Goal: Information Seeking & Learning: Learn about a topic

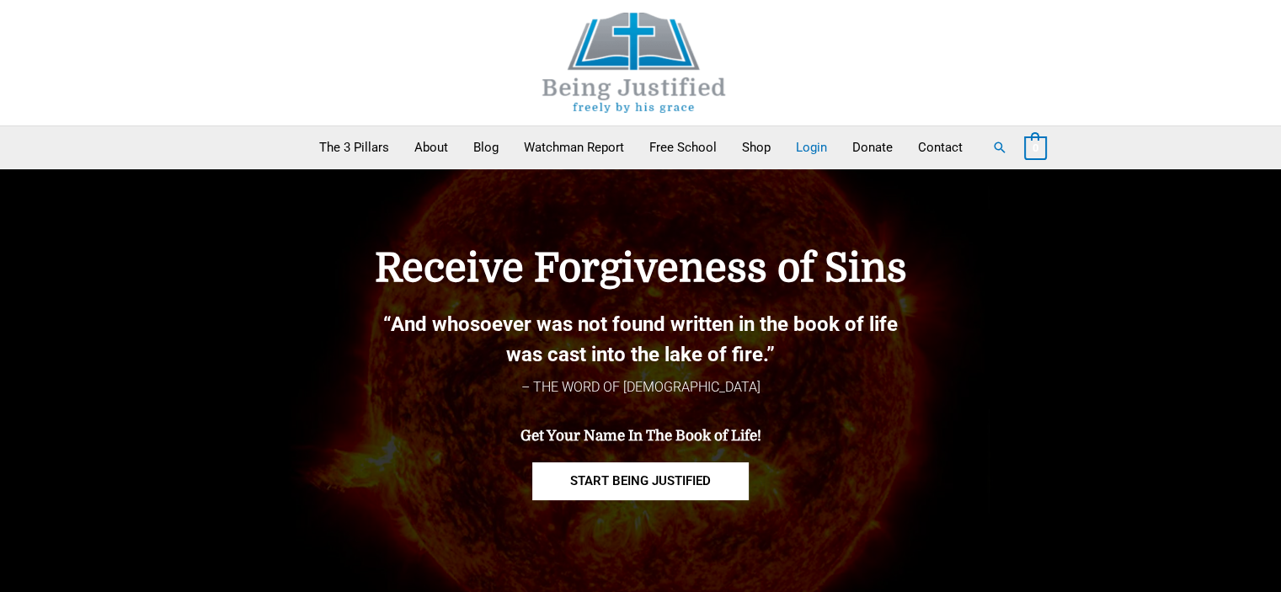
click at [800, 155] on link "Login" at bounding box center [811, 147] width 56 height 42
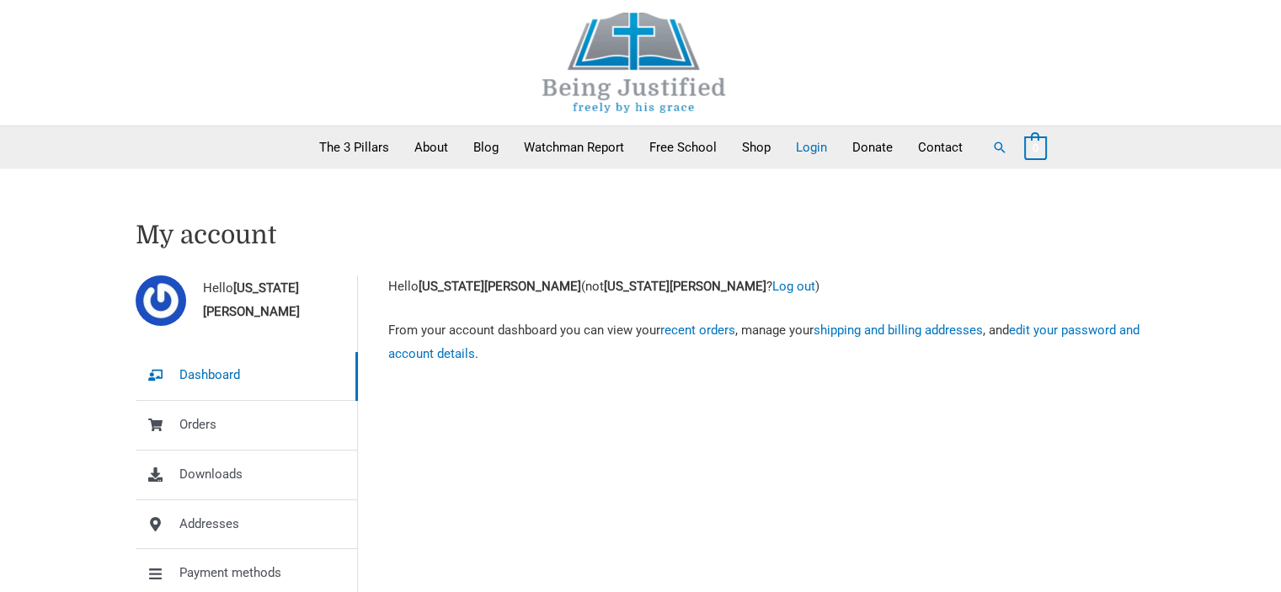
drag, startPoint x: 1280, startPoint y: 178, endPoint x: 671, endPoint y: 440, distance: 663.0
click at [671, 440] on div "Hello Virginia Ciancia Dashboard Orders Downloads Addresses Payment methods Acc…" at bounding box center [641, 486] width 1010 height 422
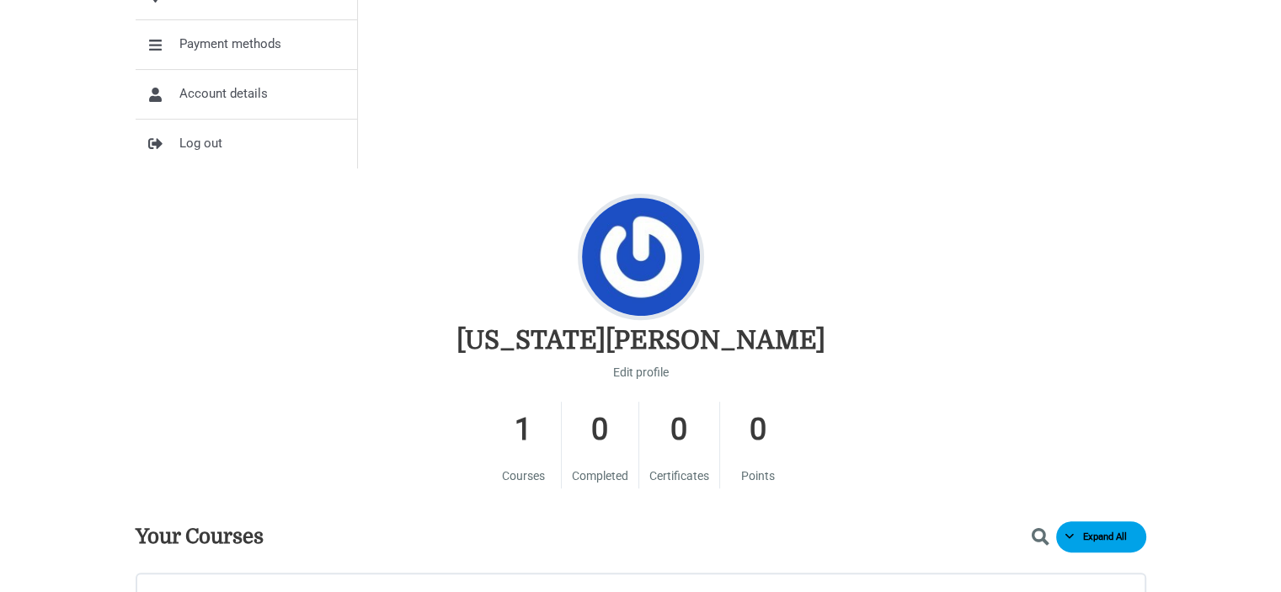
scroll to position [758, 0]
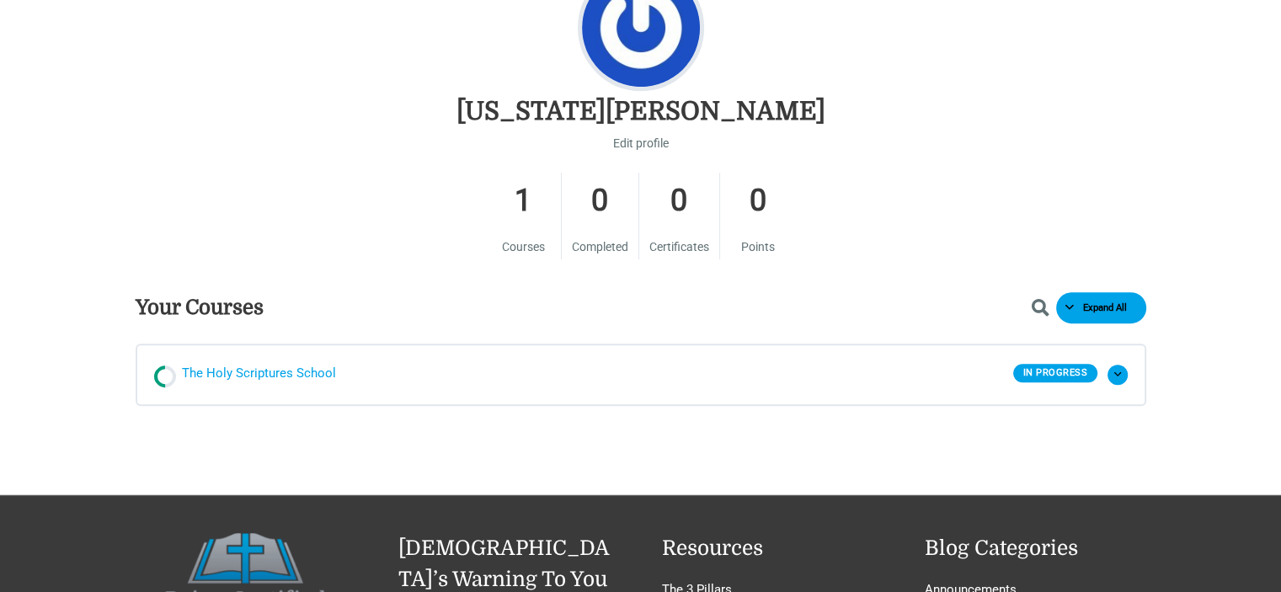
click at [272, 372] on span "The Holy Scriptures School" at bounding box center [259, 374] width 154 height 25
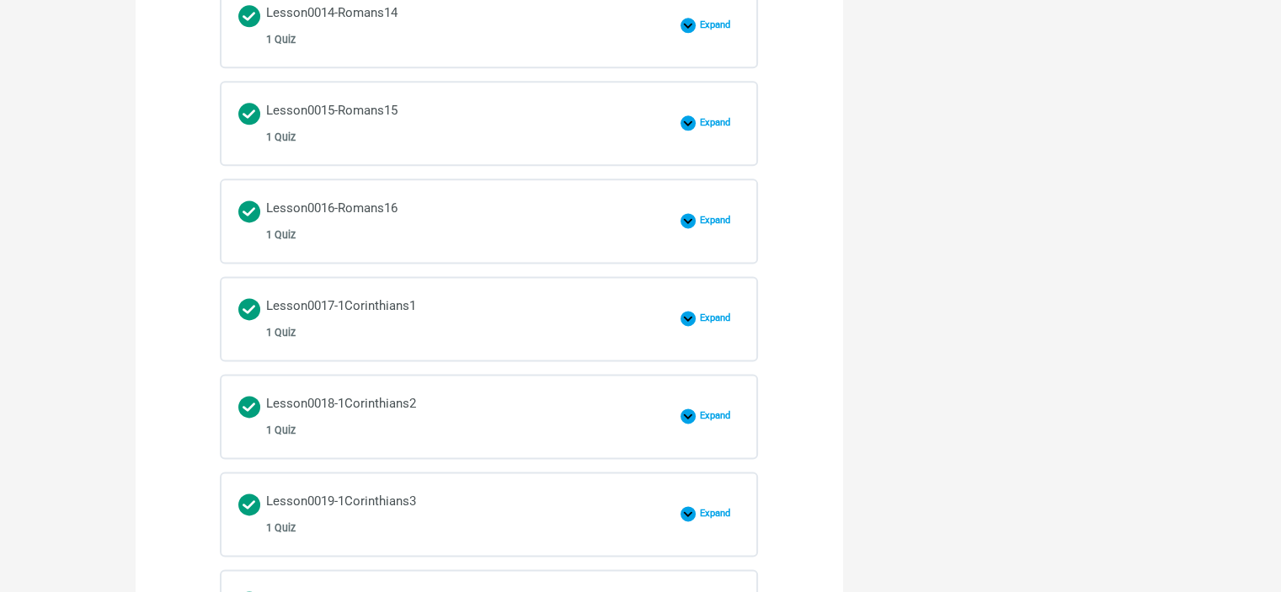
scroll to position [2610, 0]
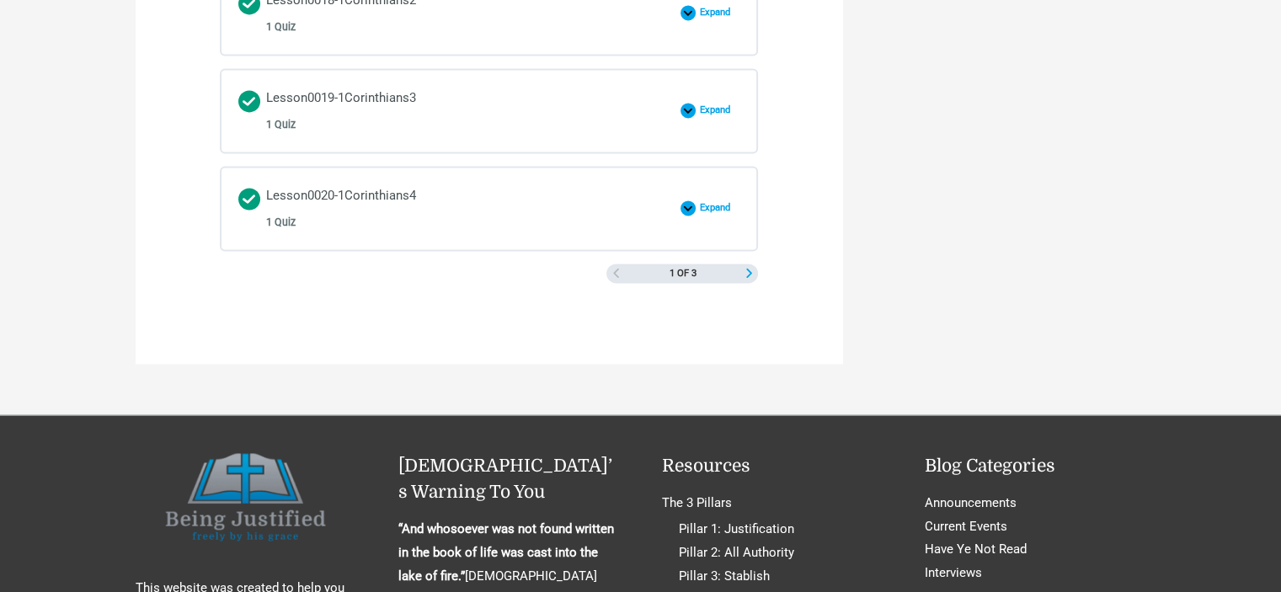
click at [748, 269] on span "Next Page" at bounding box center [748, 273] width 9 height 9
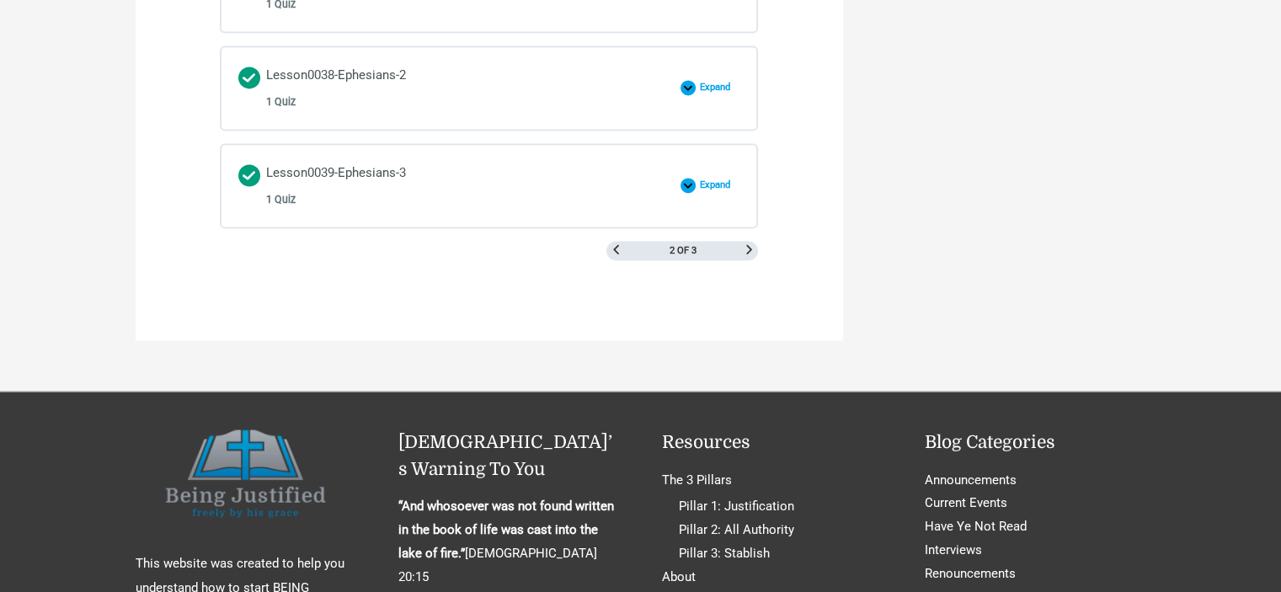
click at [742, 241] on div "2 of 3" at bounding box center [682, 251] width 152 height 20
click at [744, 245] on span "Next Page" at bounding box center [748, 249] width 9 height 9
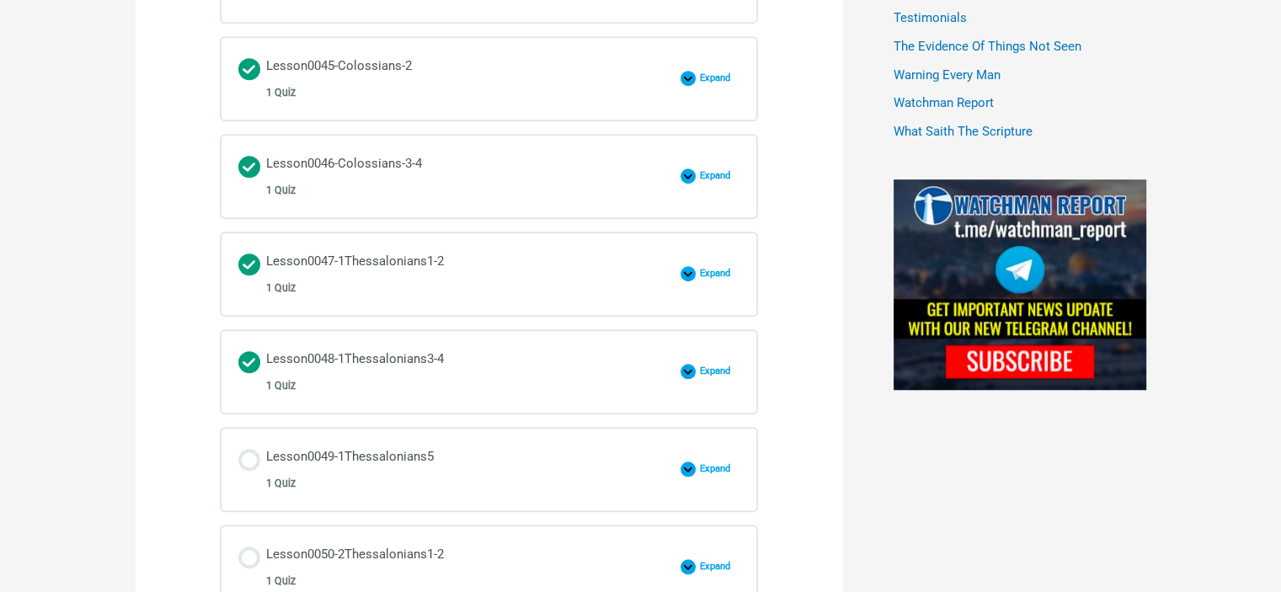
scroll to position [1516, 0]
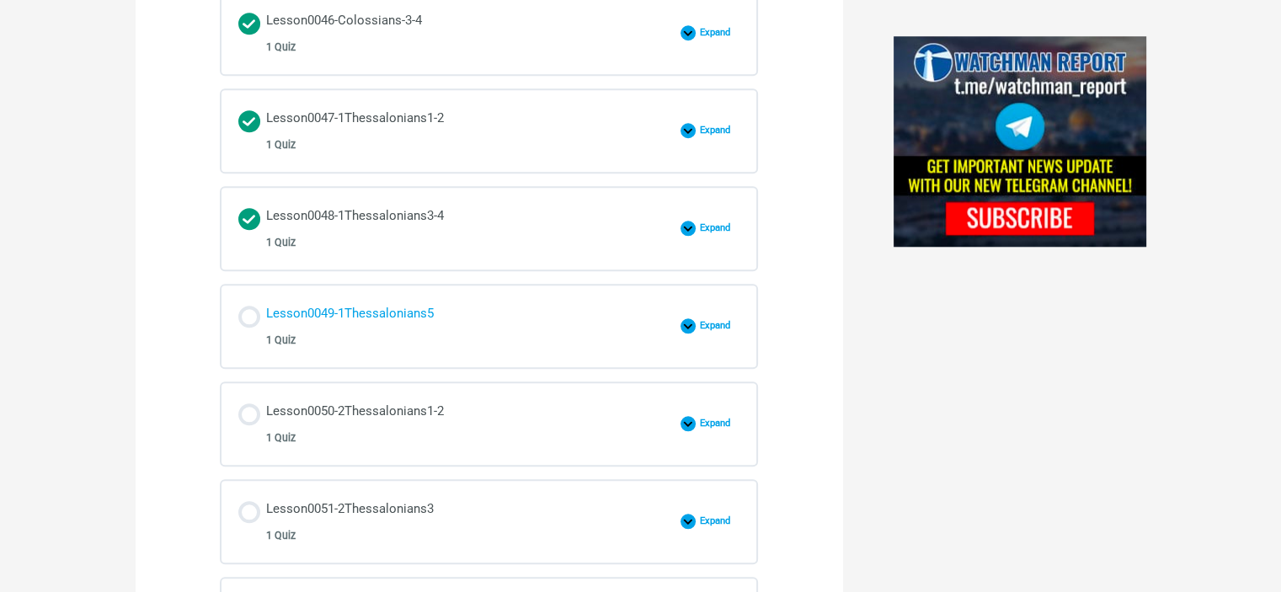
click at [320, 303] on div "Lesson0049-1Thessalonians5 1 Quiz" at bounding box center [350, 326] width 168 height 48
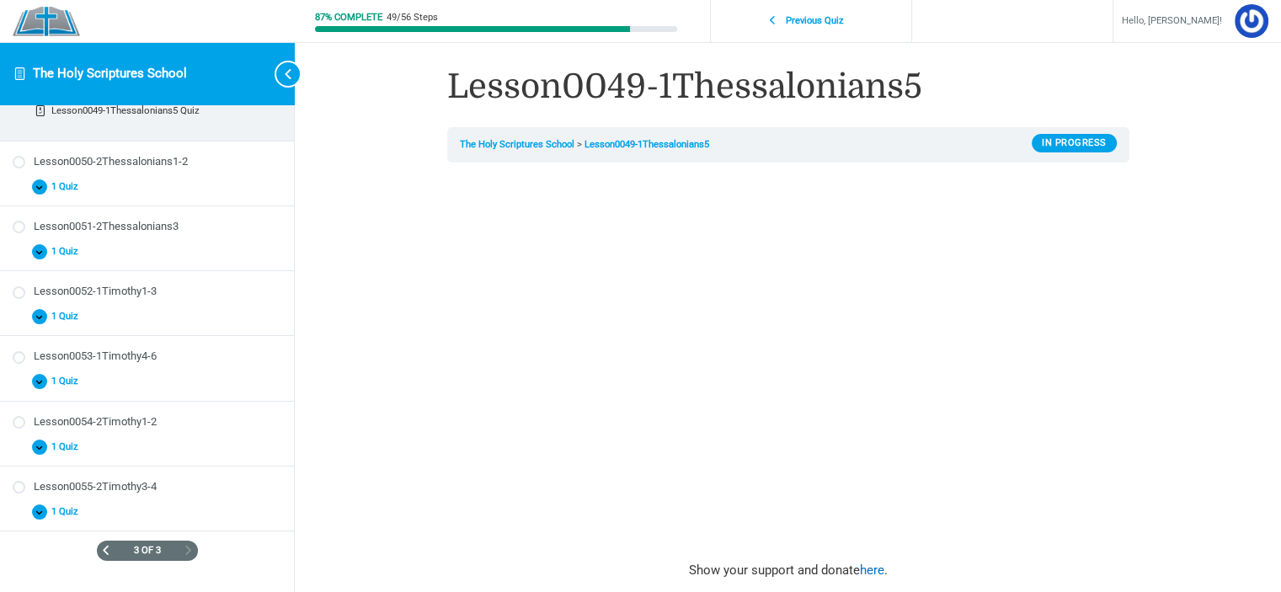
scroll to position [738, 0]
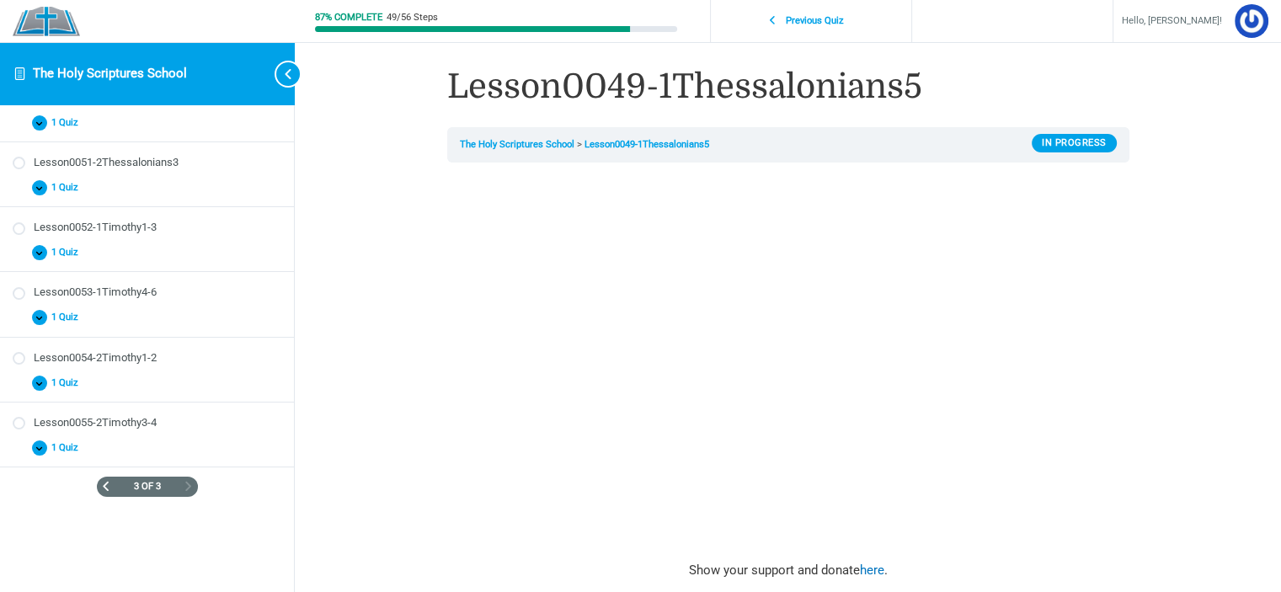
click at [101, 484] on span "Previous Page" at bounding box center [105, 486] width 9 height 9
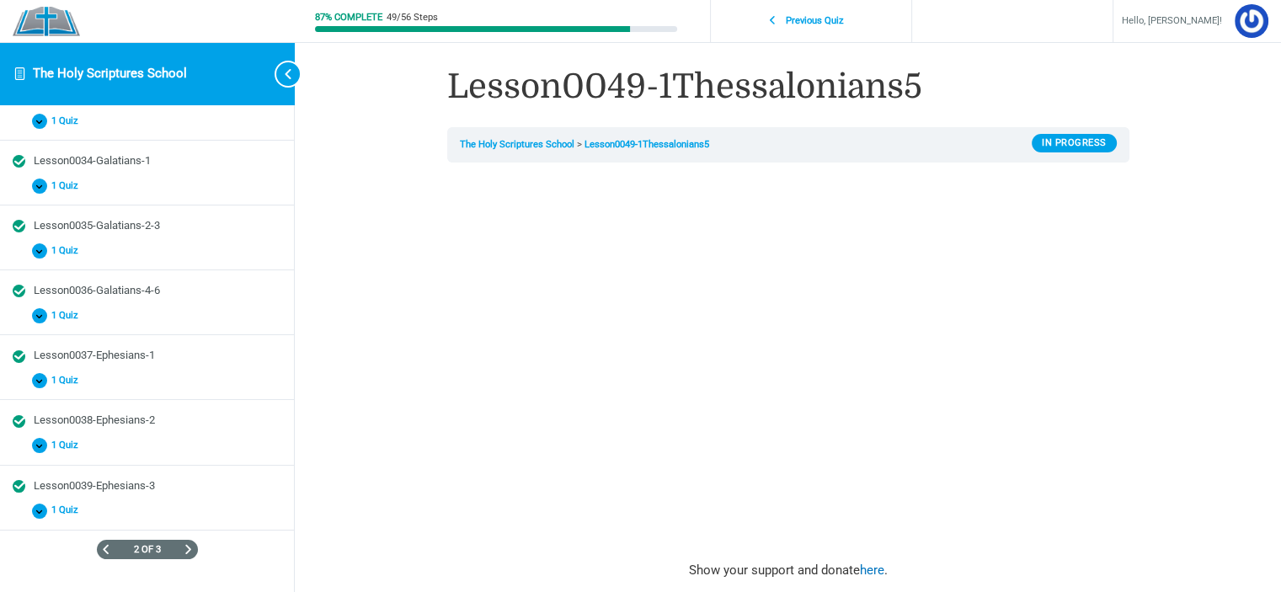
scroll to position [906, 0]
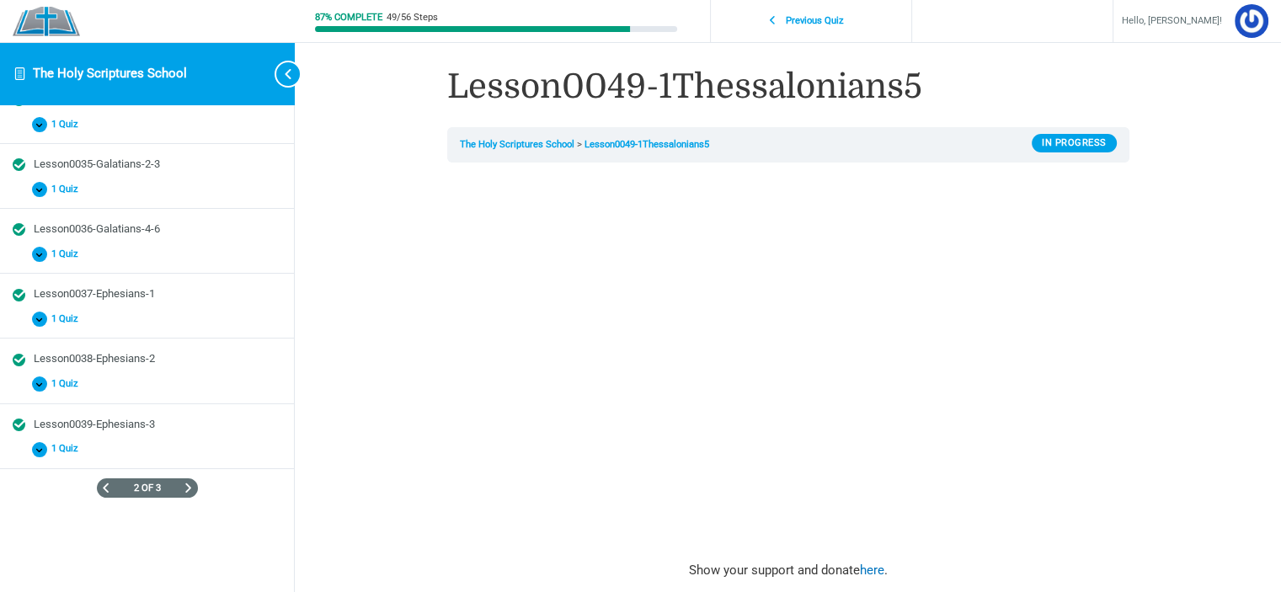
click at [98, 478] on div "2 of 3" at bounding box center [147, 488] width 101 height 20
click at [101, 484] on span "Previous Page" at bounding box center [105, 487] width 9 height 9
click at [184, 484] on span "Next Page" at bounding box center [188, 486] width 9 height 9
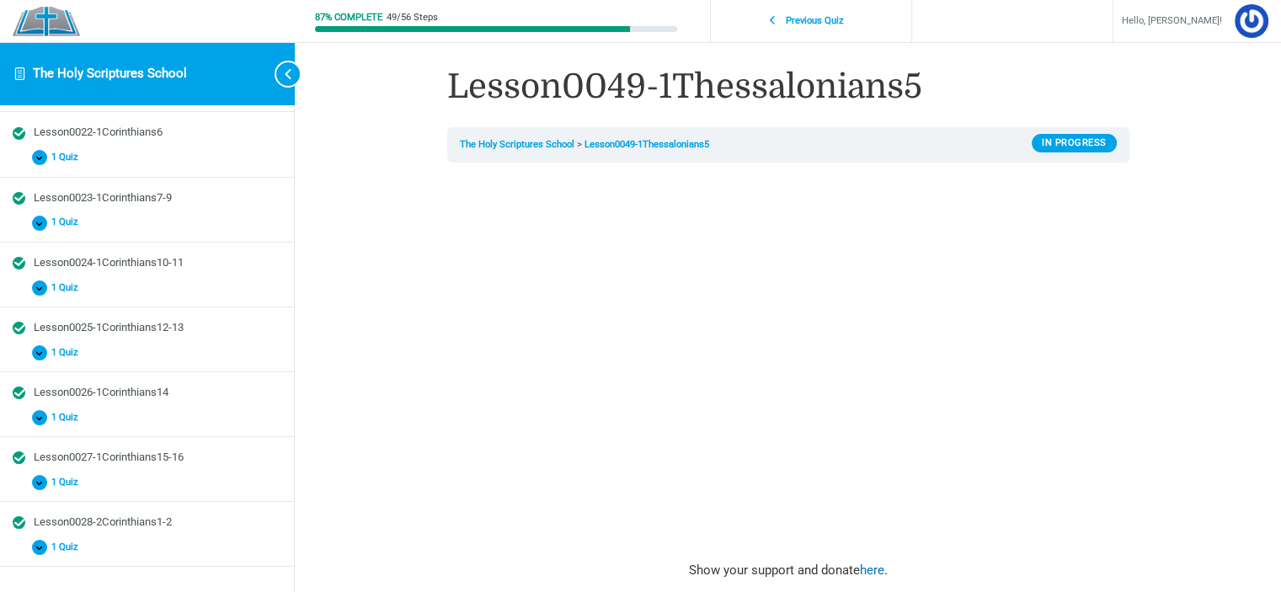
scroll to position [0, 0]
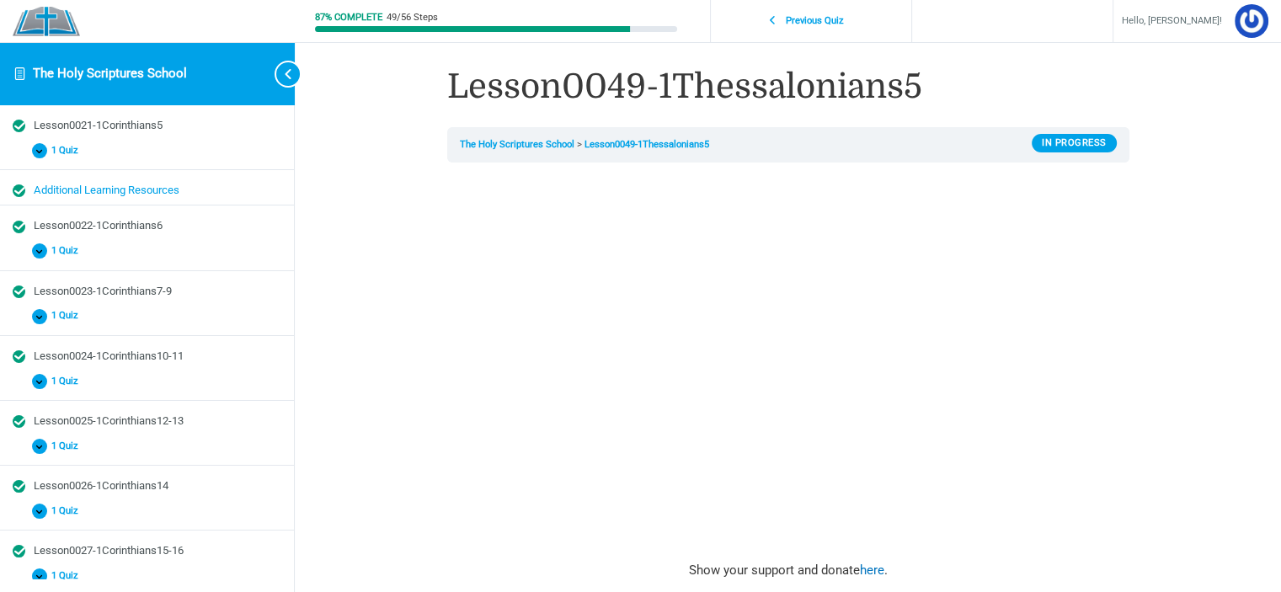
click at [57, 186] on div "Additional Learning Resources" at bounding box center [158, 191] width 248 height 16
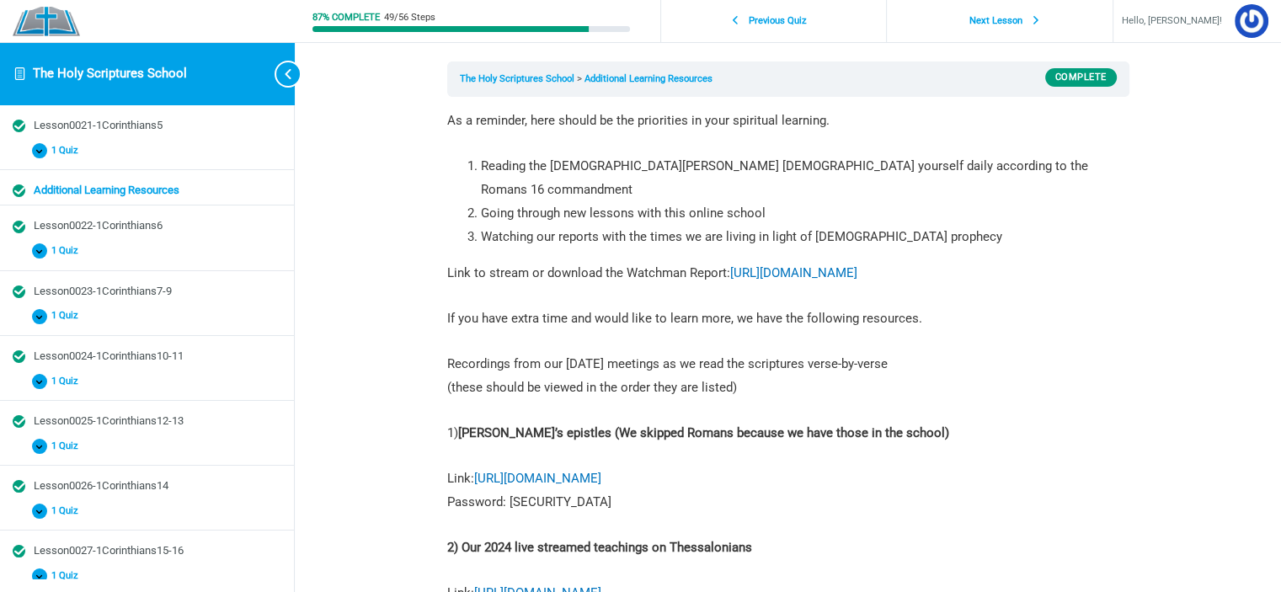
scroll to position [168, 0]
